Goal: Navigation & Orientation: Find specific page/section

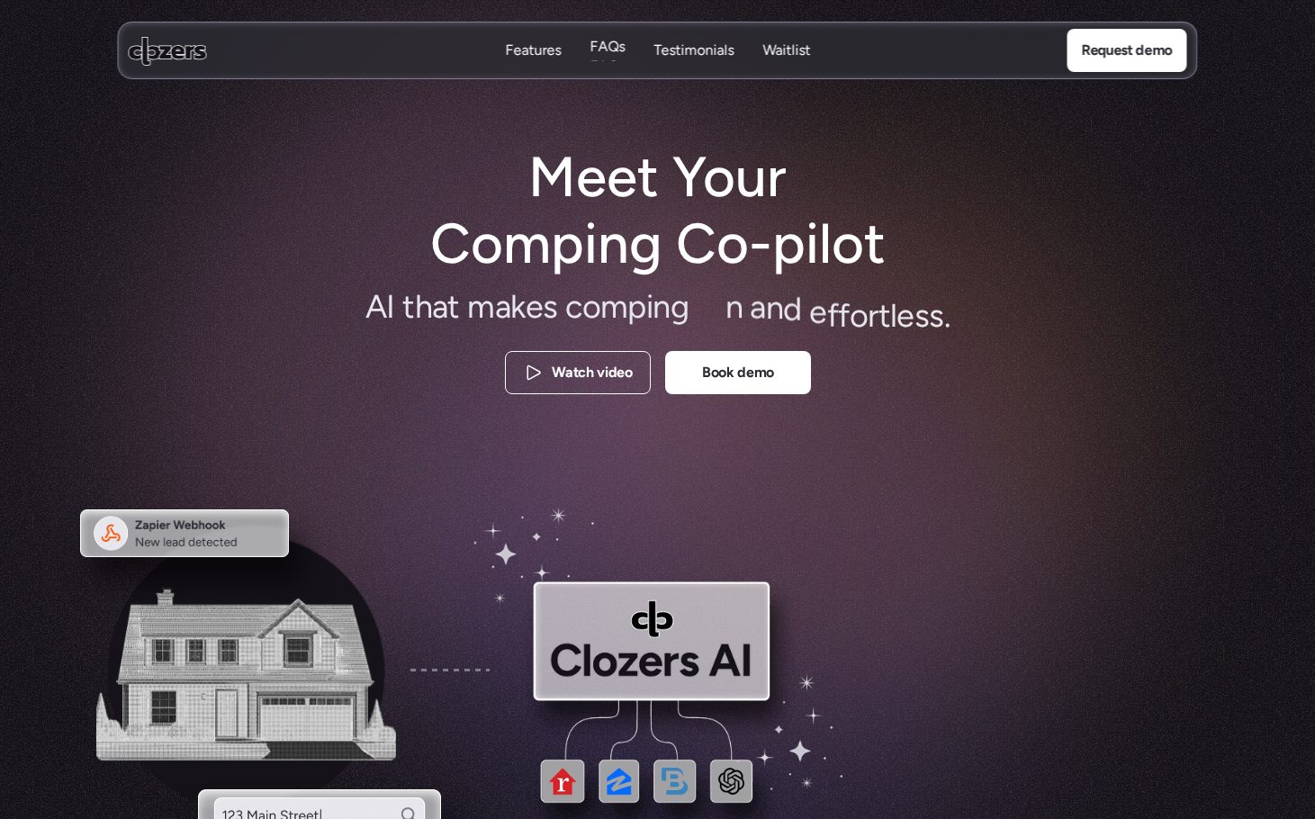
click at [543, 60] on p "Features" at bounding box center [533, 70] width 56 height 20
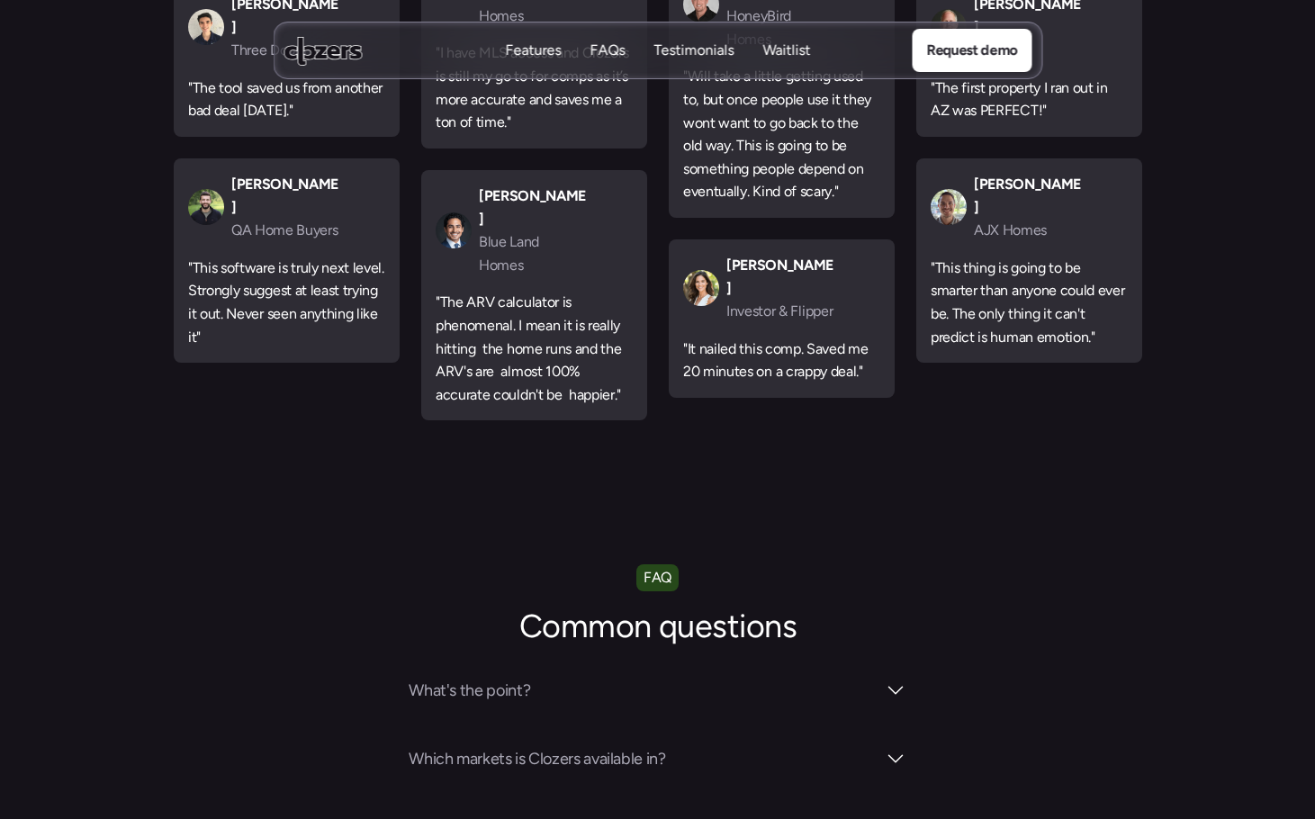
scroll to position [6075, 0]
